Goal: Communication & Community: Answer question/provide support

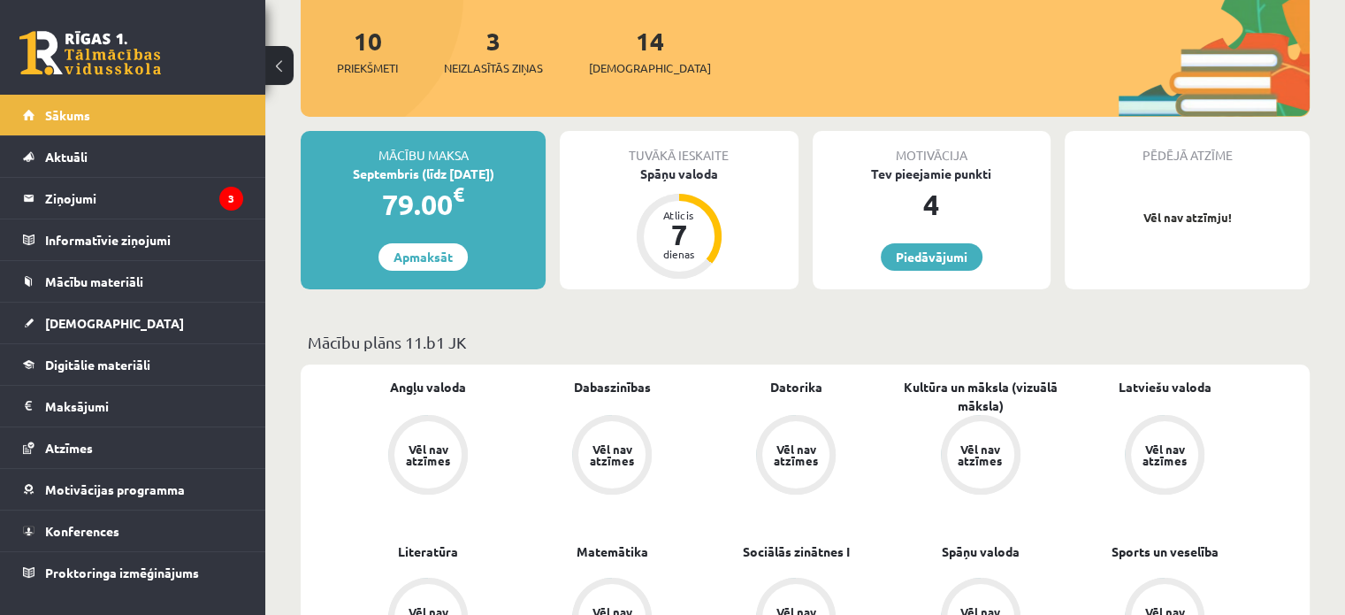
scroll to position [177, 0]
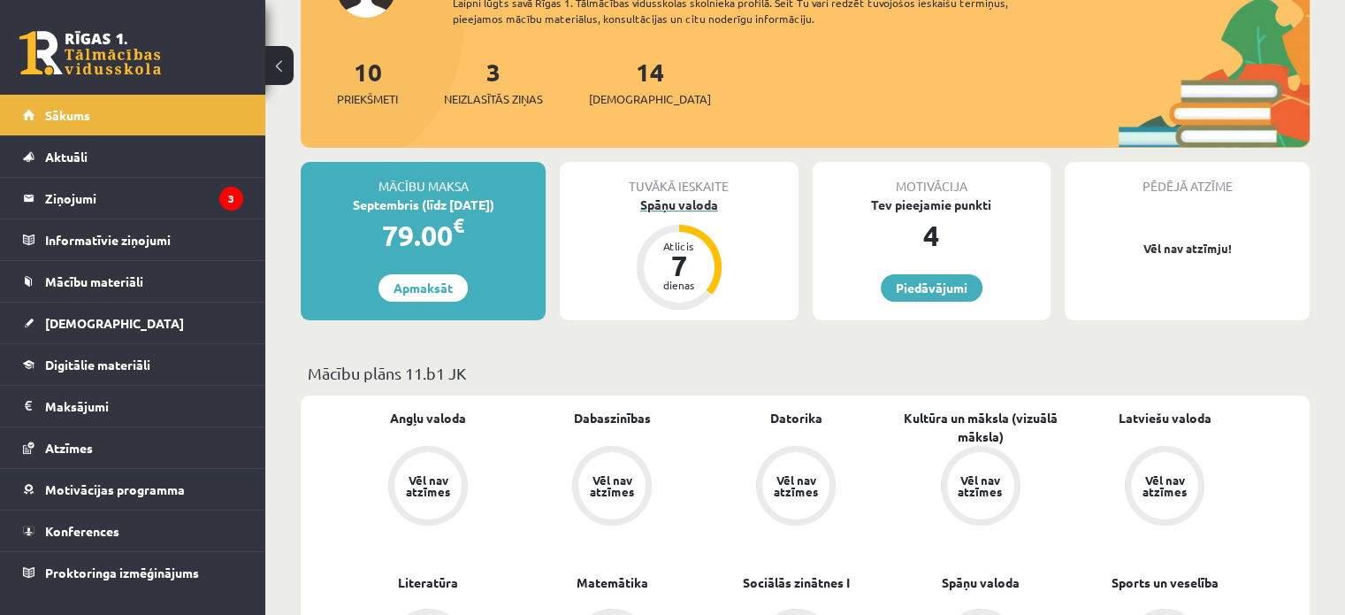
click at [692, 259] on div "7" at bounding box center [679, 265] width 53 height 28
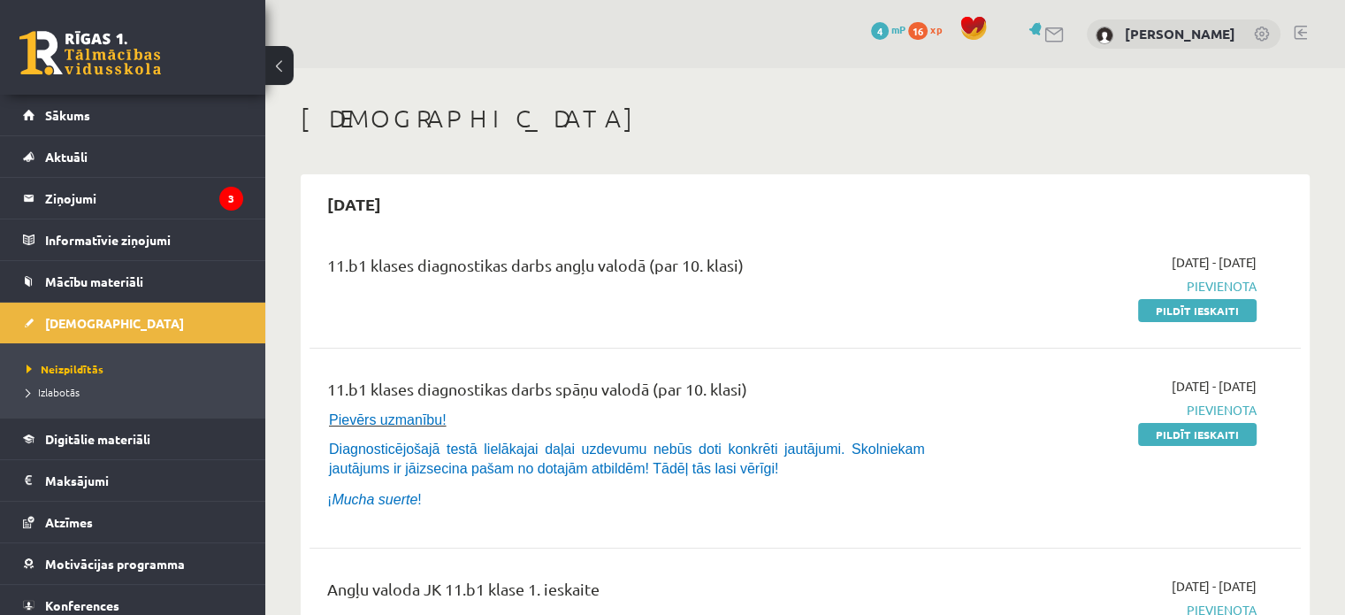
scroll to position [88, 0]
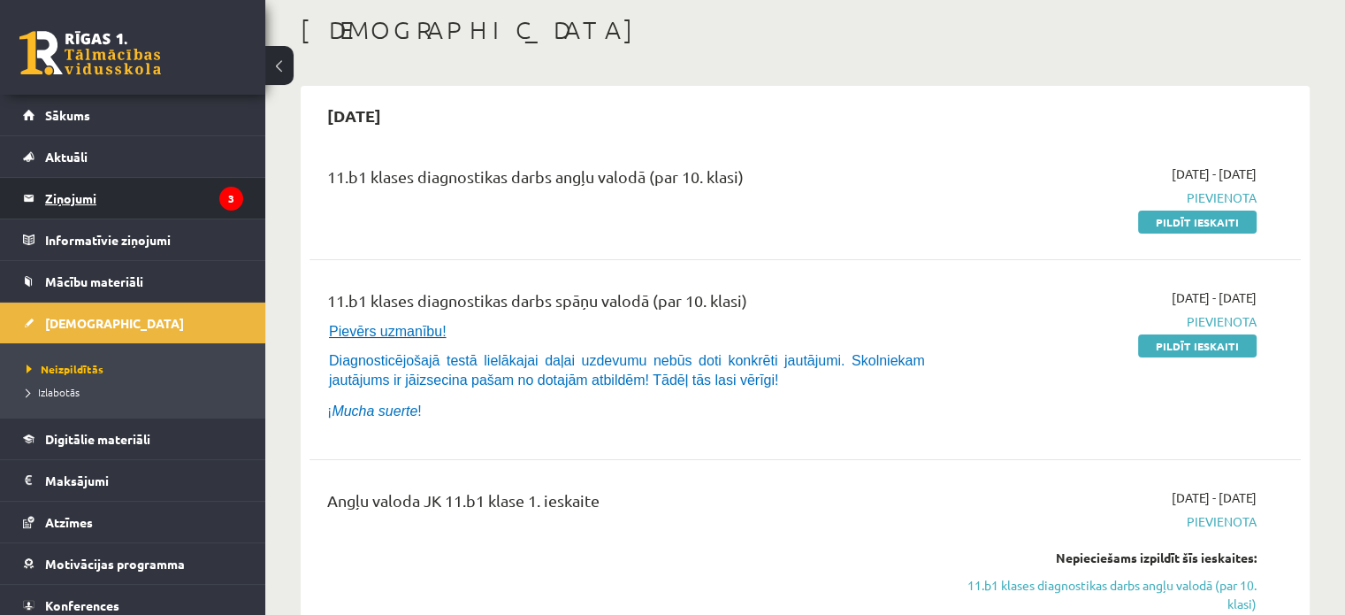
click at [88, 186] on legend "Ziņojumi 3" at bounding box center [144, 198] width 198 height 41
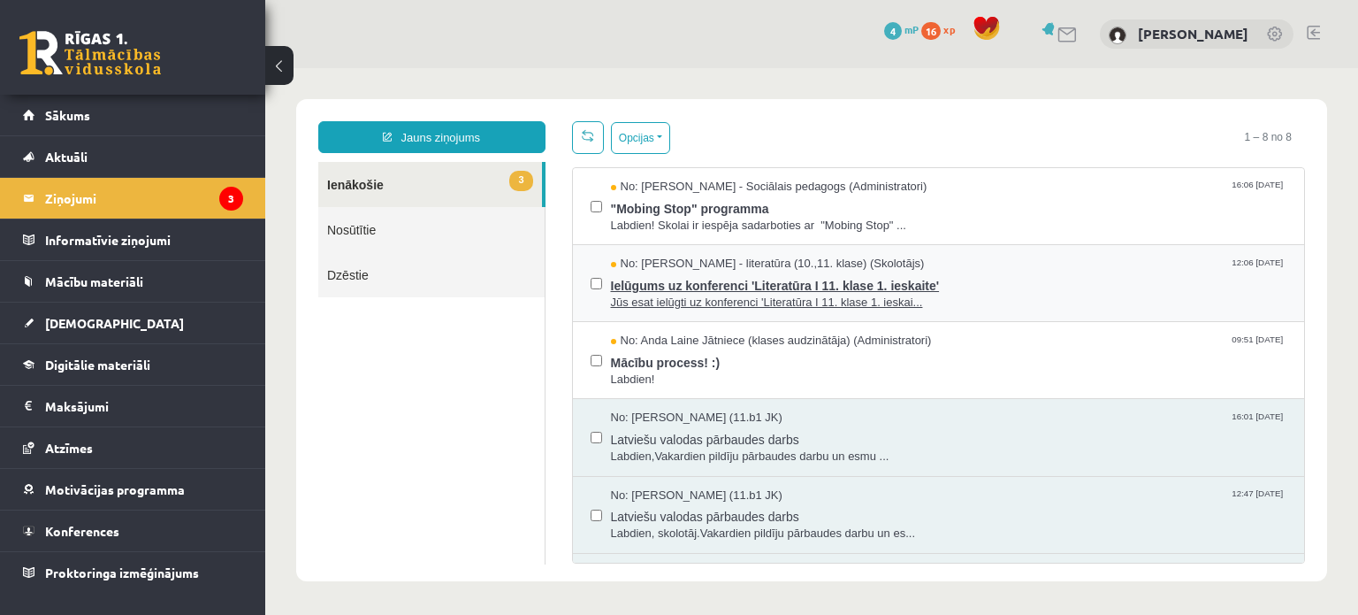
click at [829, 290] on span "Ielūgums uz konferenci 'Literatūra I 11. klase 1. ieskaite'" at bounding box center [949, 283] width 676 height 22
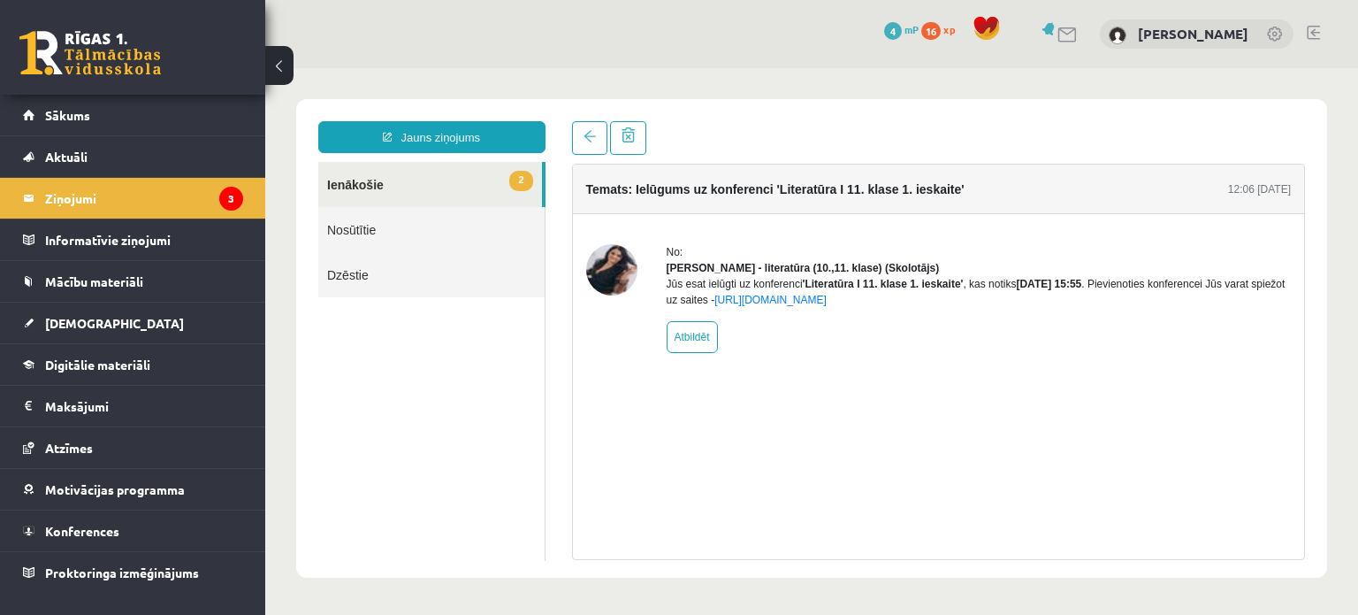
click at [905, 439] on div "Temats: Ielūgums uz konferenci 'Literatūra I 11. klase 1. ieskaite' 12:06 [DATE…" at bounding box center [939, 362] width 734 height 396
click at [588, 134] on span at bounding box center [590, 136] width 12 height 12
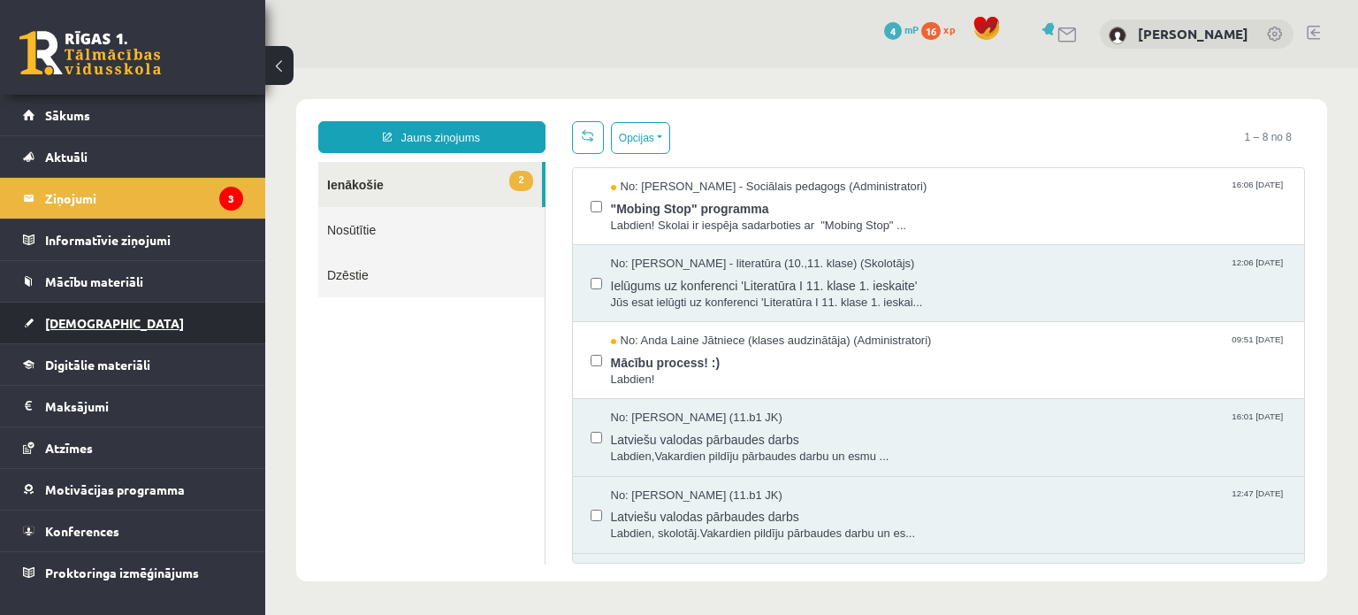
click at [134, 317] on link "[DEMOGRAPHIC_DATA]" at bounding box center [133, 322] width 220 height 41
